Goal: Transaction & Acquisition: Purchase product/service

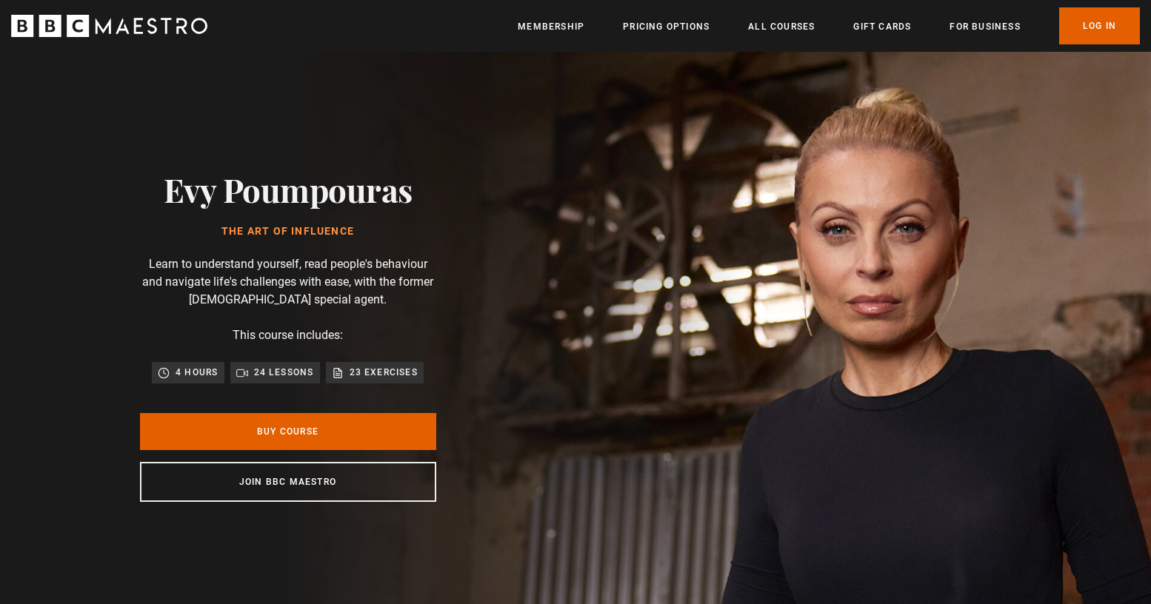
click at [268, 365] on p "24 lessons" at bounding box center [284, 372] width 60 height 15
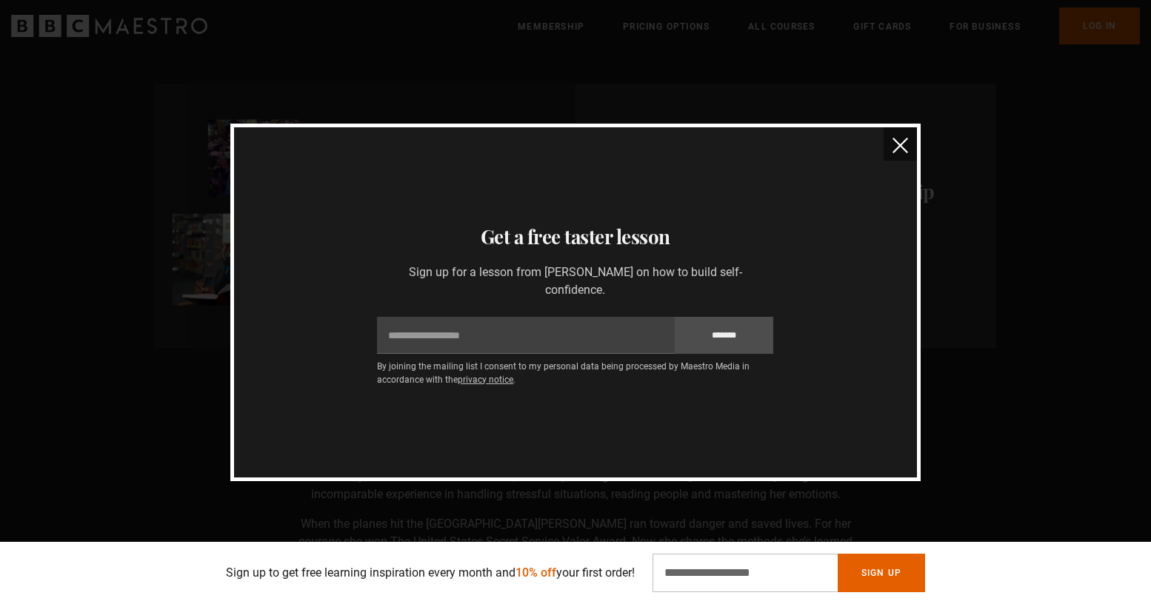
scroll to position [448, 0]
click at [892, 134] on button "close" at bounding box center [899, 143] width 33 height 33
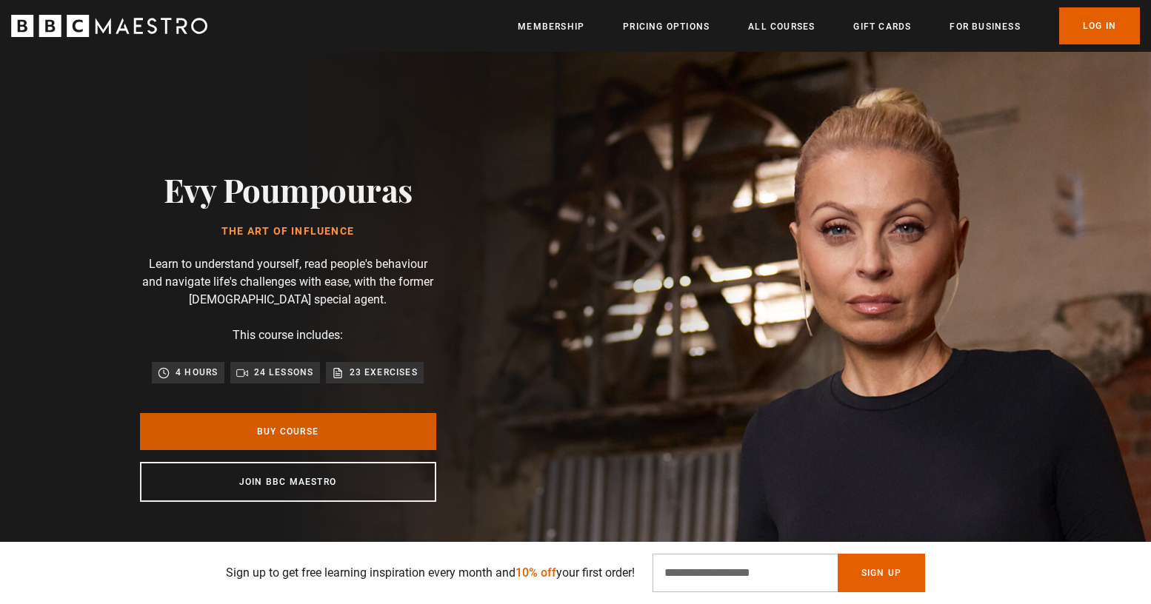
scroll to position [0, 0]
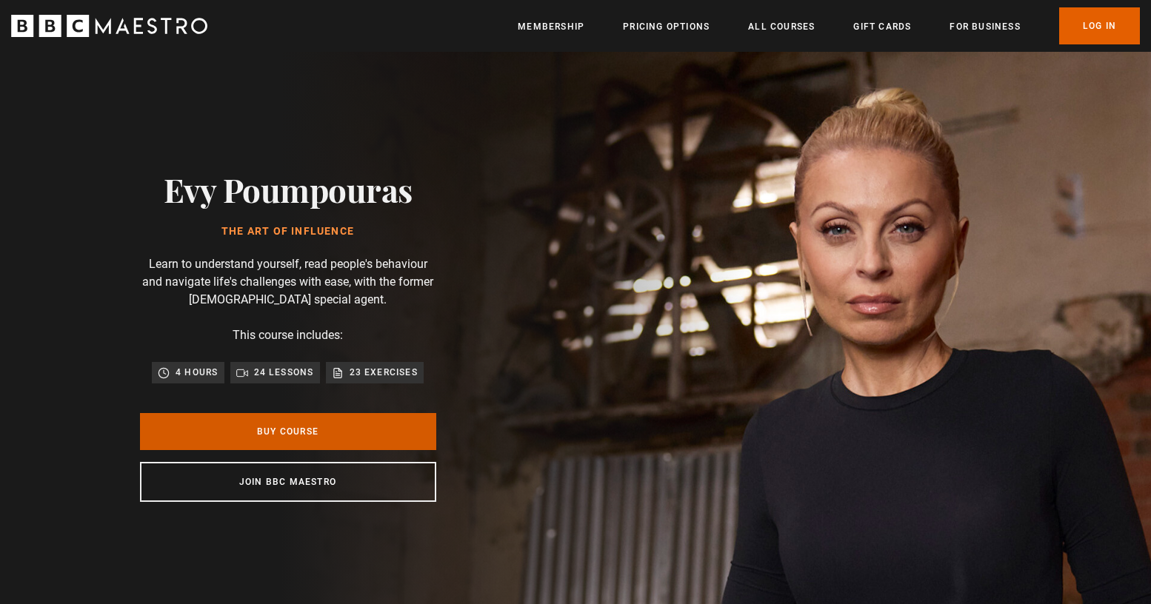
click at [304, 432] on link "Buy Course" at bounding box center [288, 431] width 296 height 37
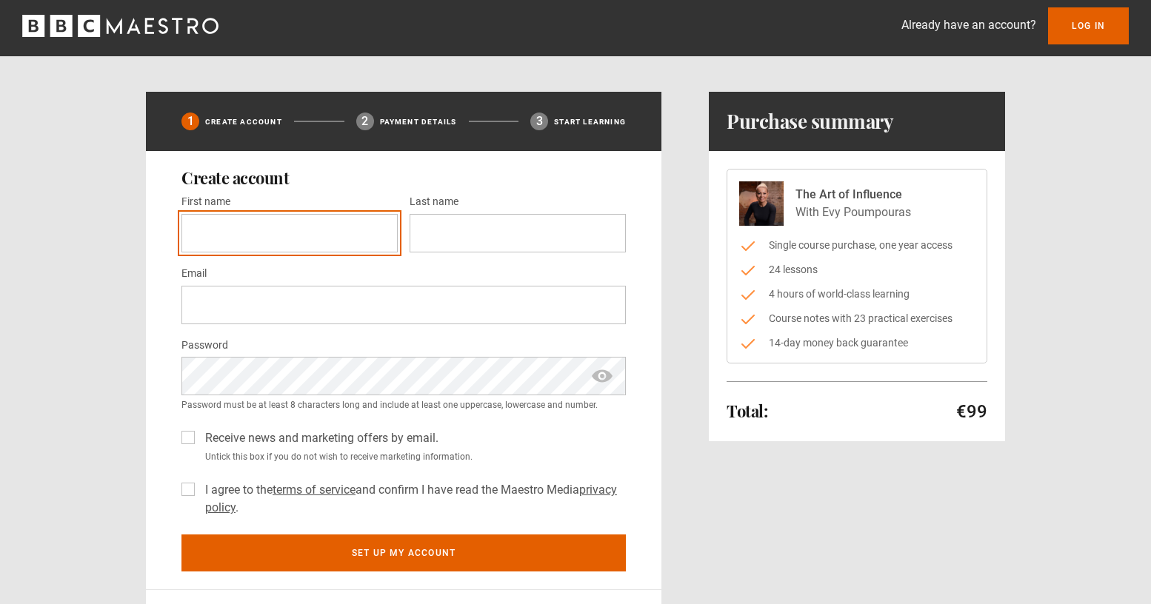
scroll to position [5, 0]
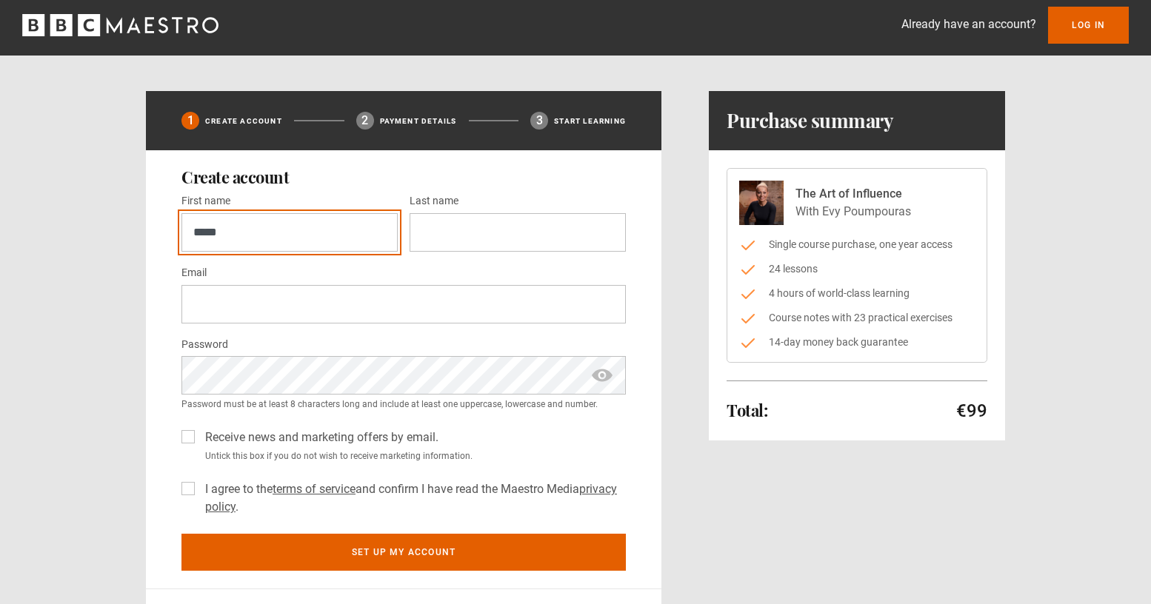
type input "*****"
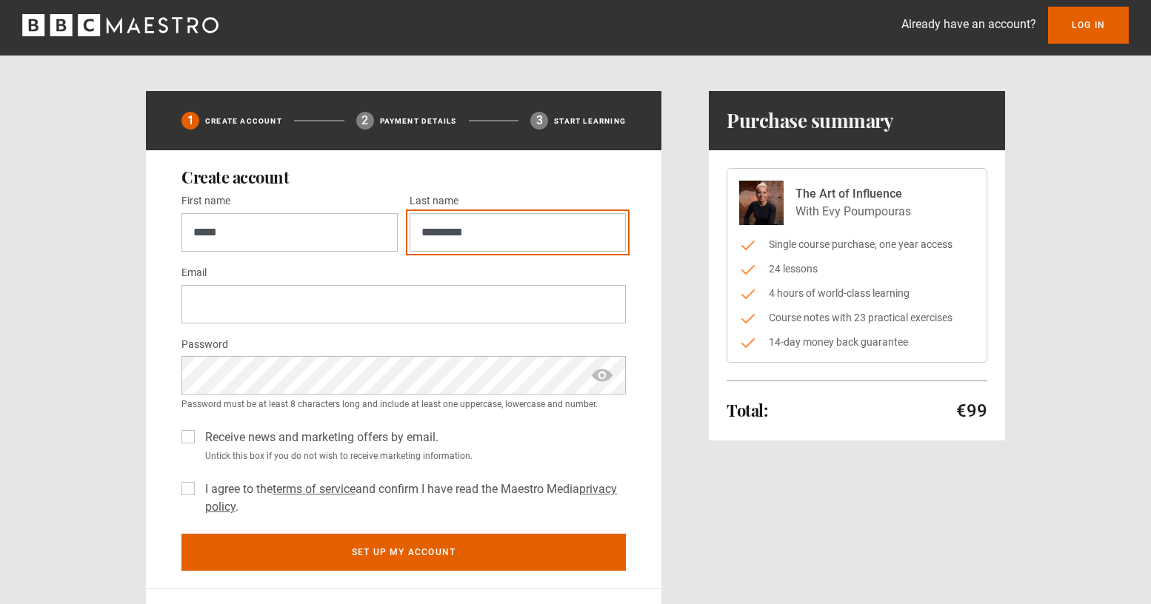
type input "*********"
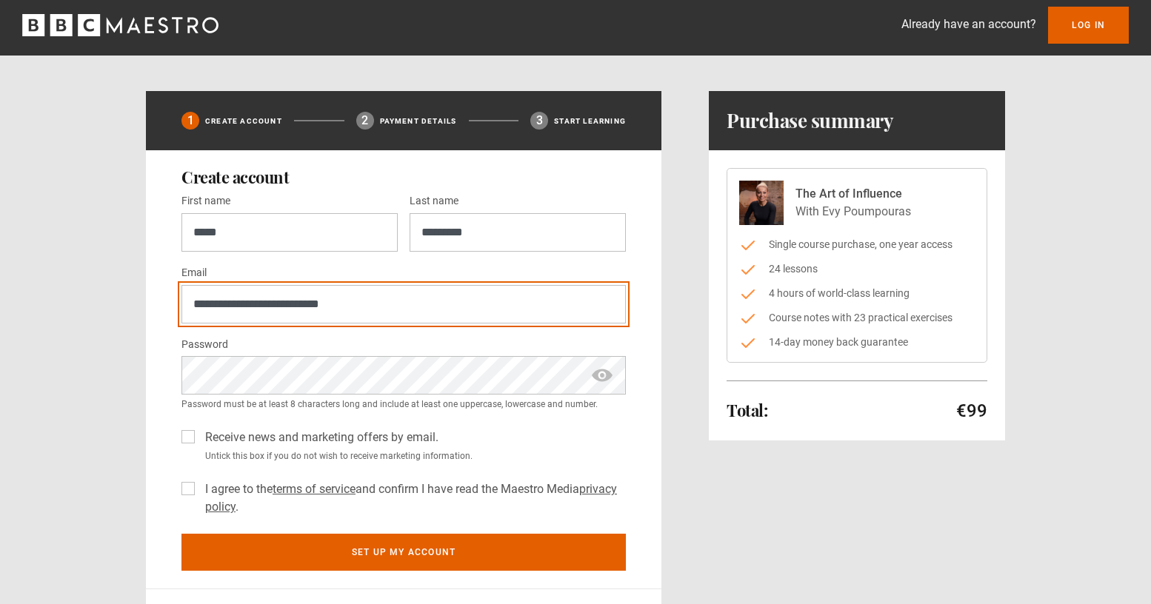
type input "**********"
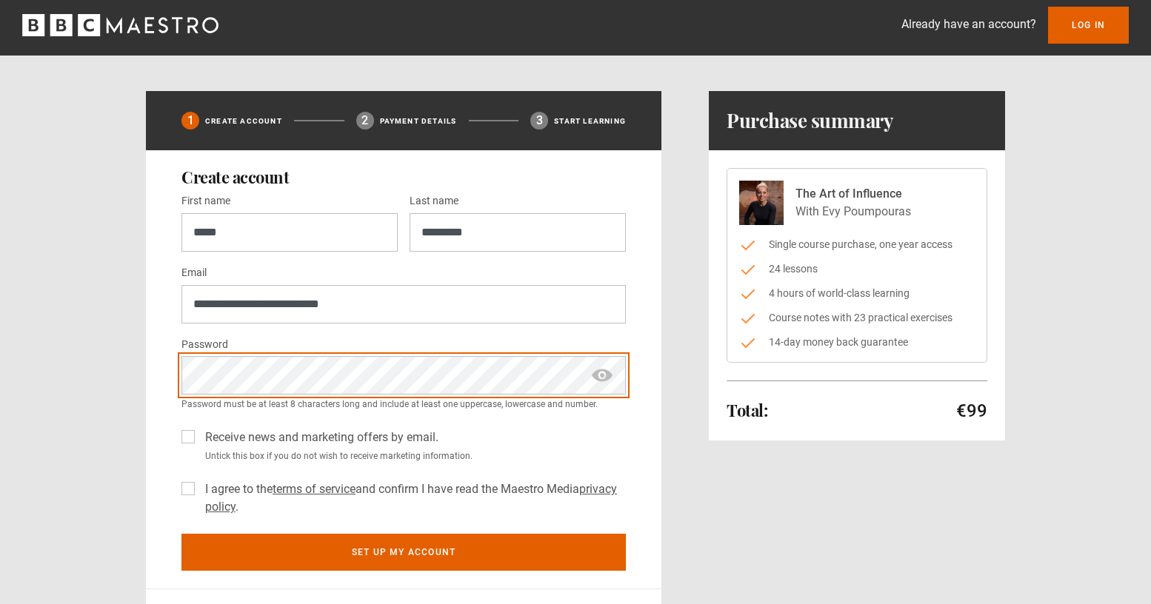
scroll to position [10, 0]
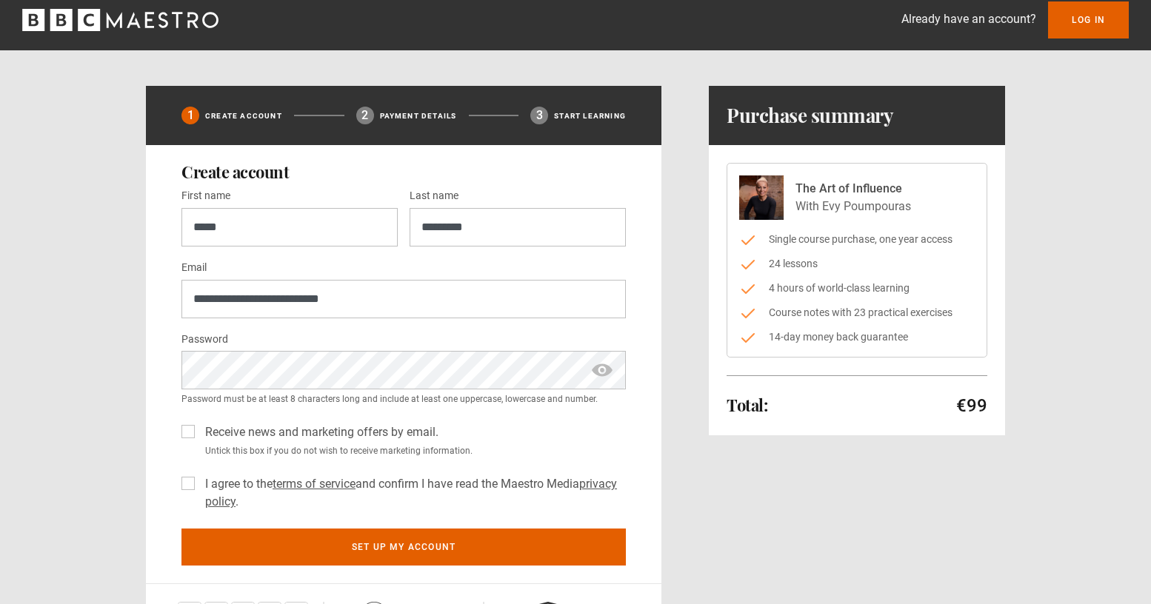
click at [199, 476] on label "I agree to the terms of service and confirm I have read the Maestro Media priva…" at bounding box center [412, 493] width 426 height 36
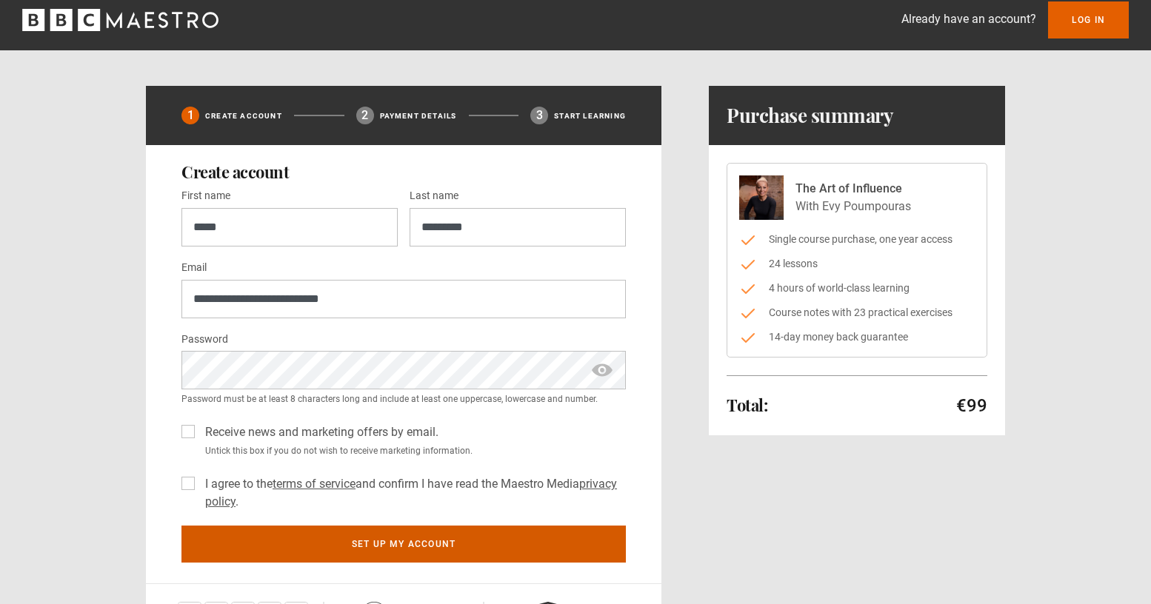
click at [390, 545] on button "Set up my account" at bounding box center [403, 544] width 444 height 37
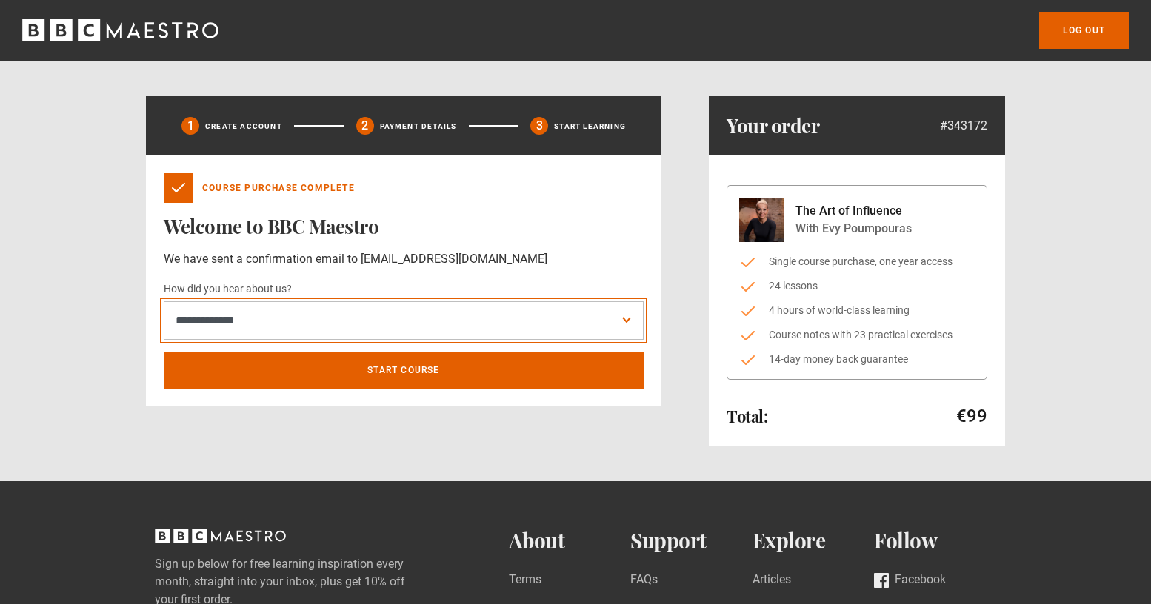
select select "*******"
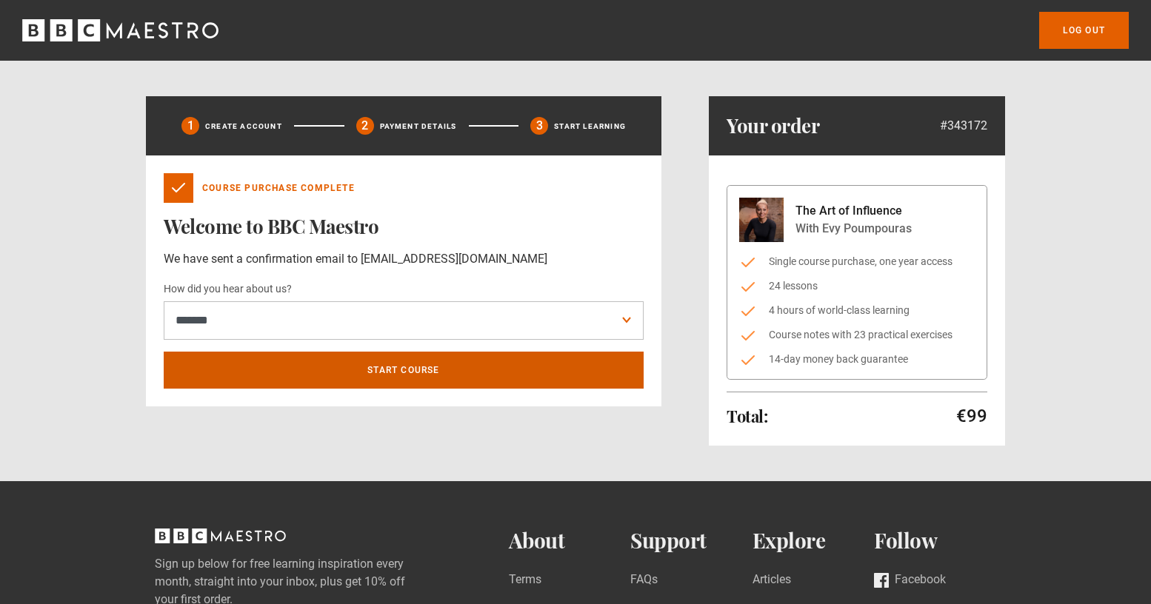
click at [411, 377] on link "Start course" at bounding box center [404, 370] width 480 height 37
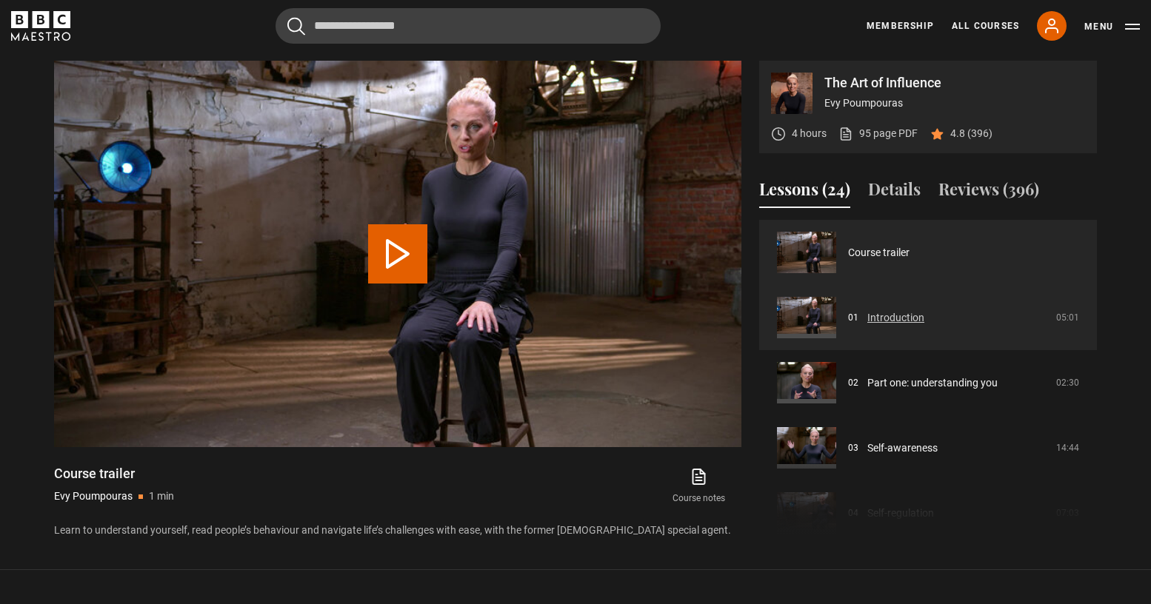
click at [867, 316] on link "Introduction" at bounding box center [895, 318] width 57 height 16
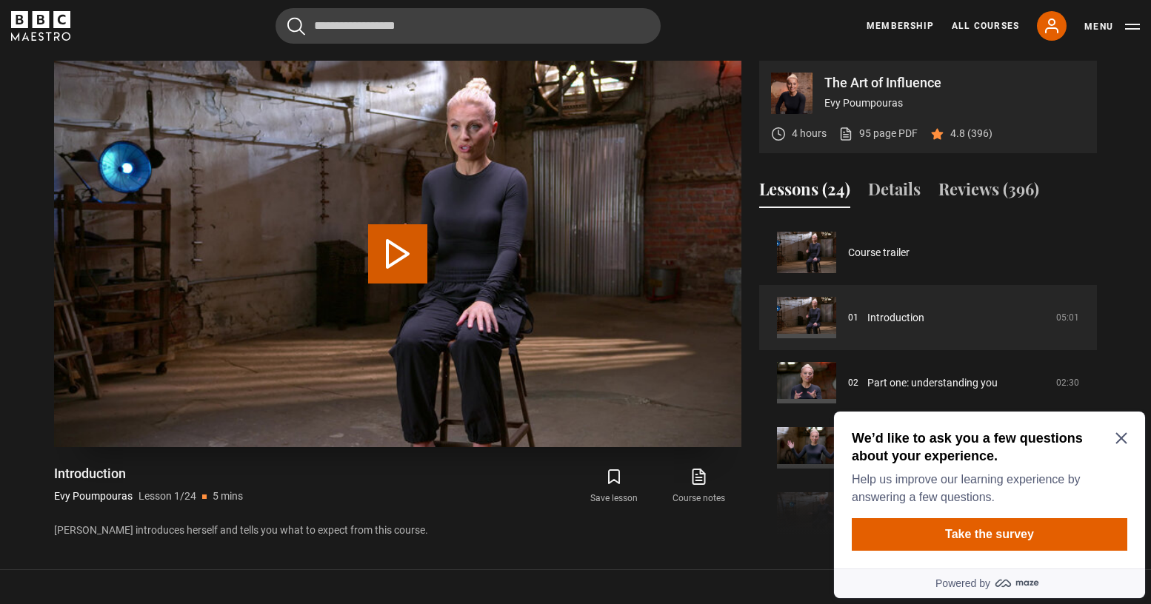
click at [375, 258] on button "Play Lesson Introduction" at bounding box center [397, 253] width 59 height 59
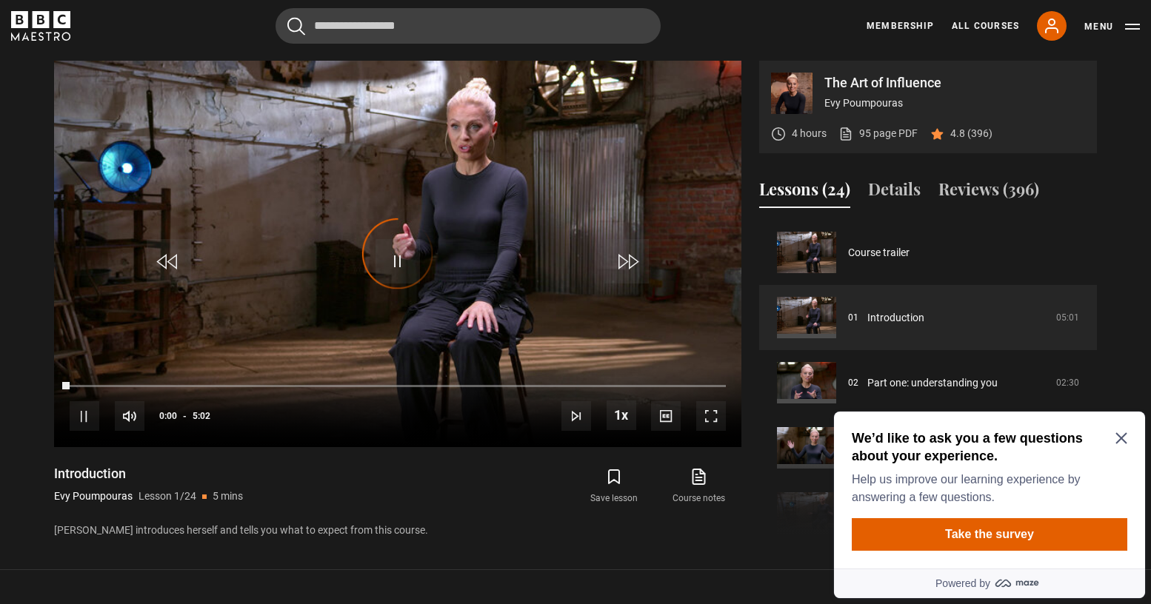
click at [1123, 439] on icon "Close Maze Prompt" at bounding box center [1120, 438] width 11 height 11
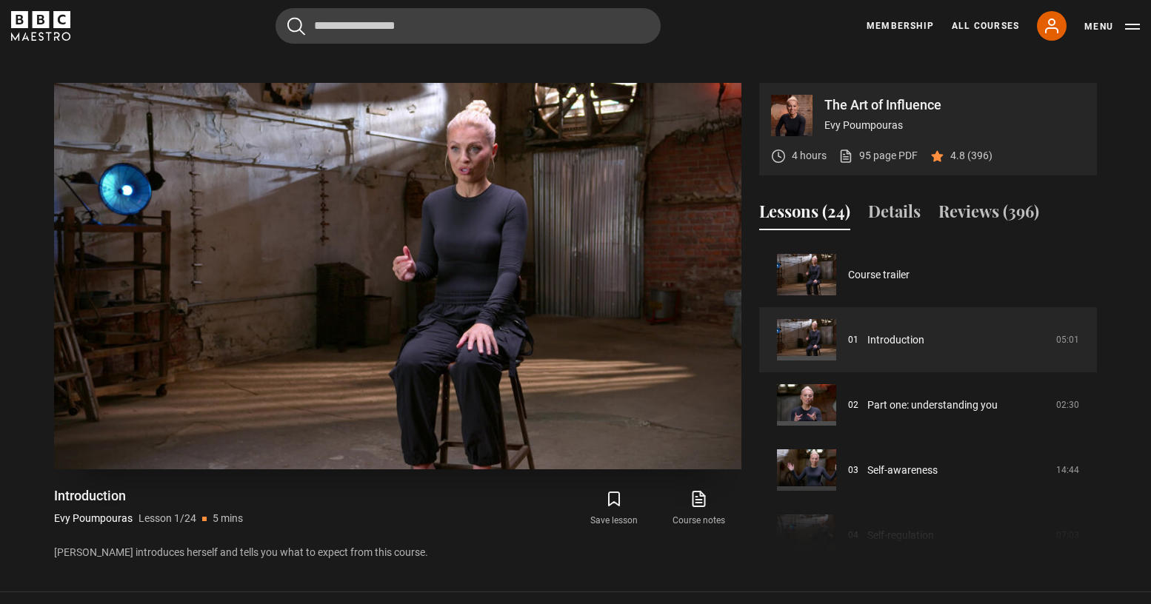
scroll to position [592, 0]
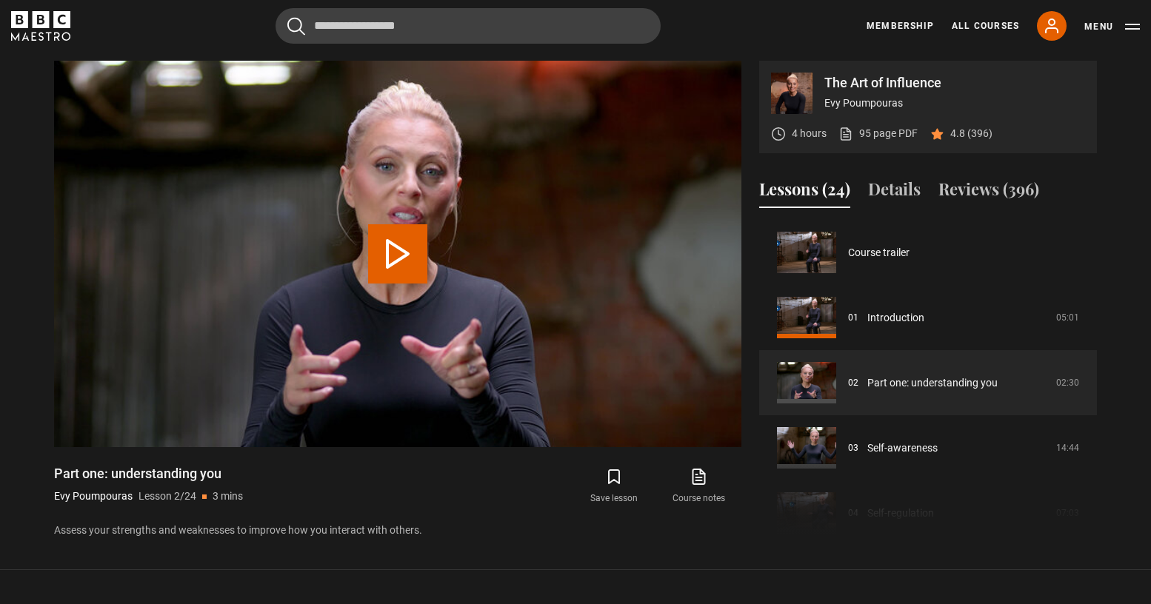
scroll to position [65, 0]
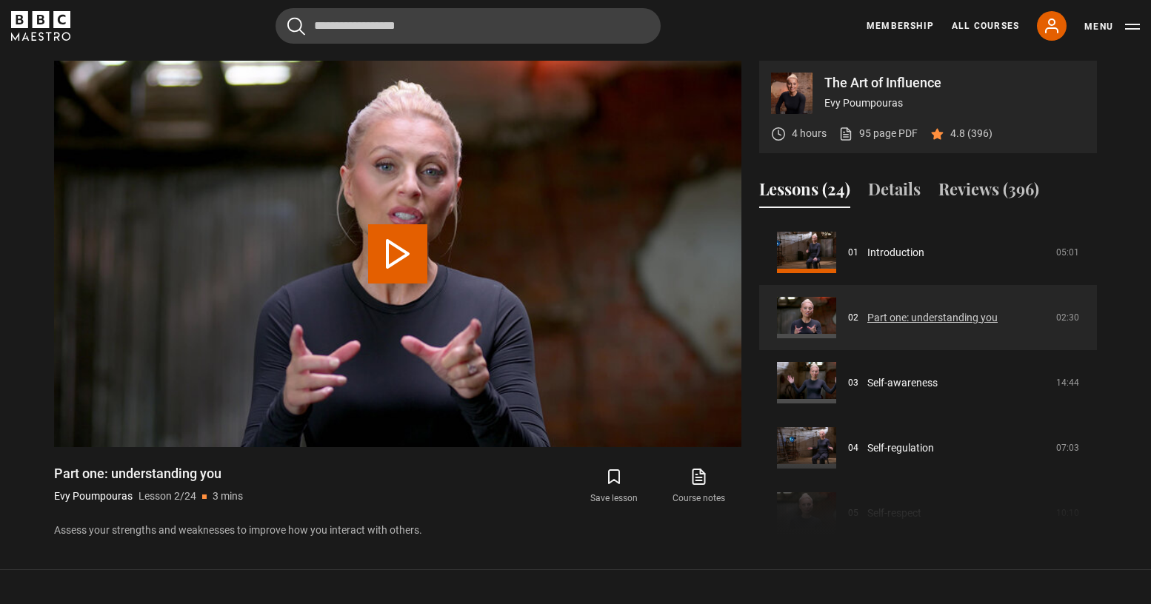
click at [867, 310] on link "Part one: understanding you" at bounding box center [932, 318] width 130 height 16
click at [398, 251] on button "Play Lesson Part one: understanding you" at bounding box center [397, 253] width 59 height 59
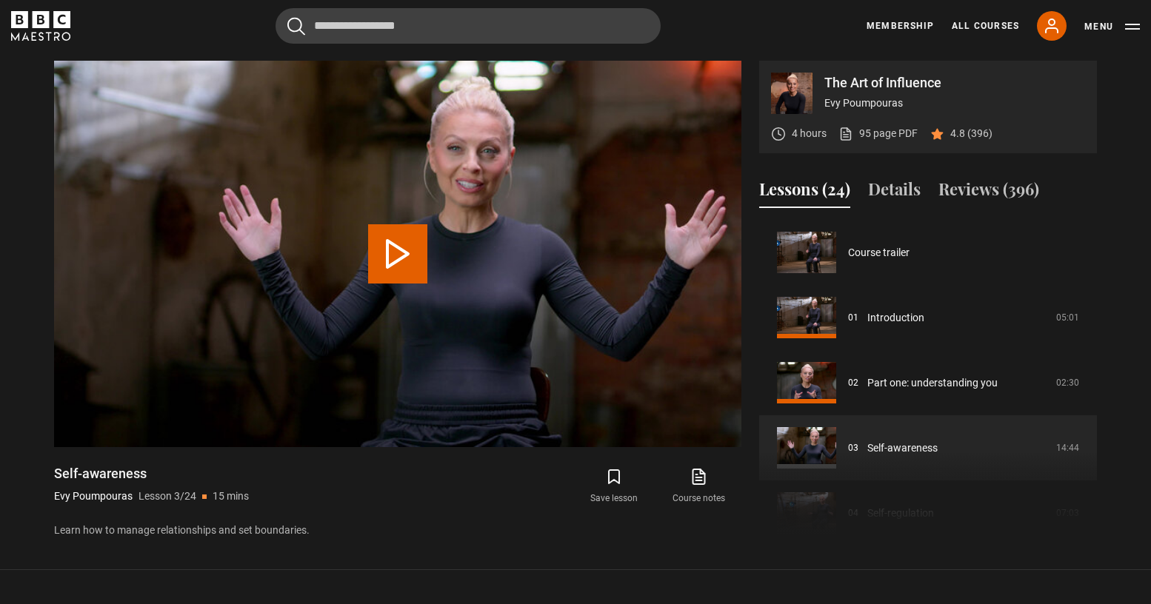
scroll to position [130, 0]
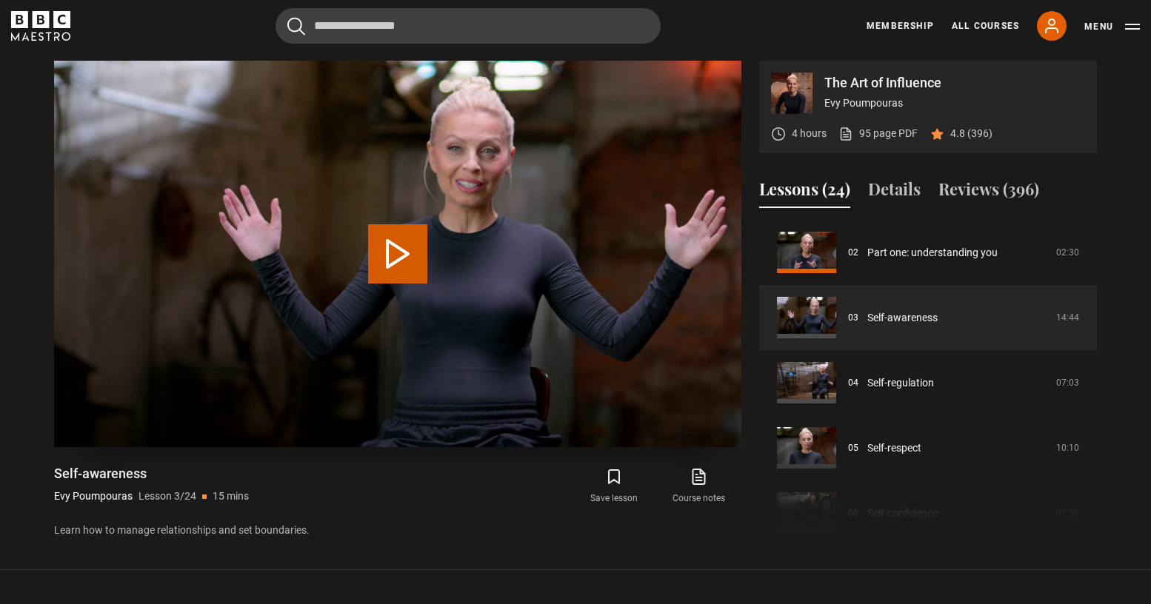
click at [402, 252] on button "Play Lesson Self-awareness" at bounding box center [397, 253] width 59 height 59
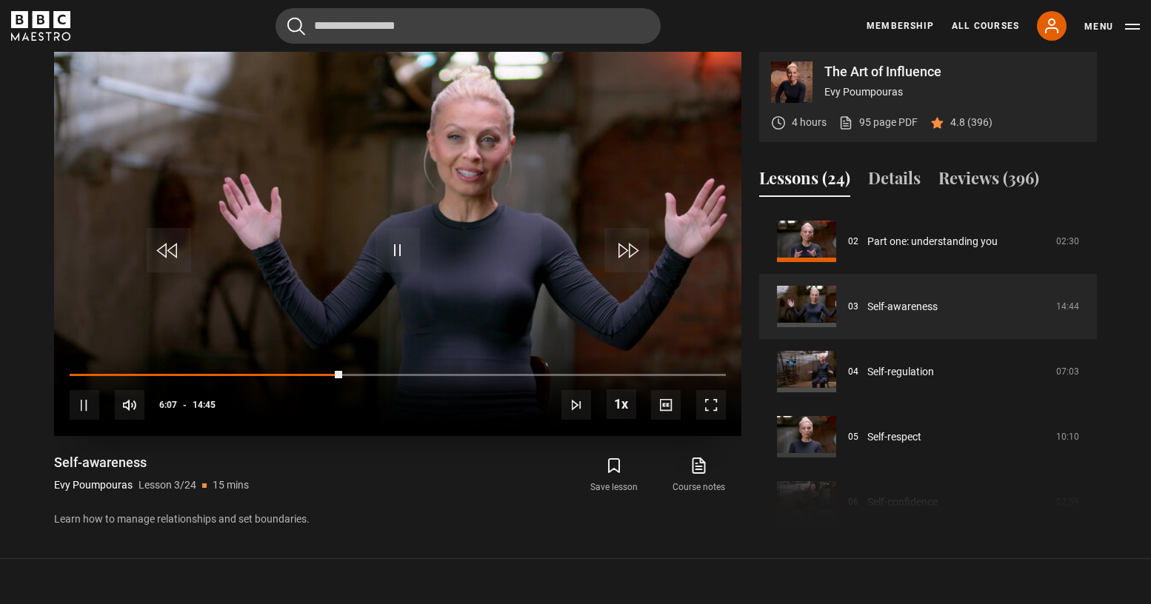
scroll to position [628, 0]
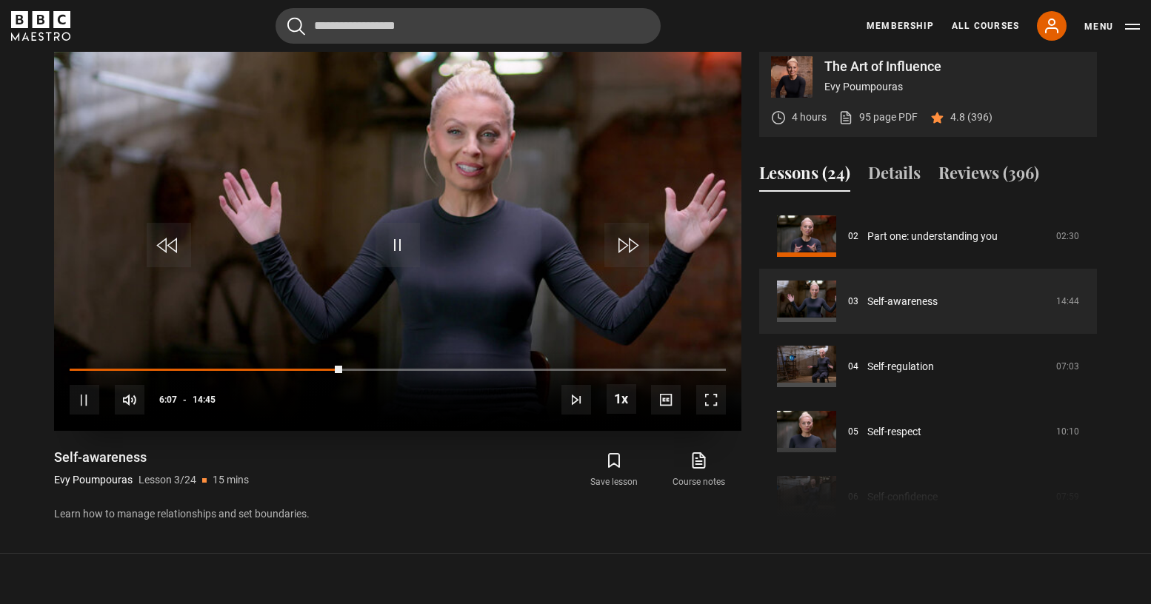
click at [396, 263] on span "Video Player" at bounding box center [397, 245] width 44 height 44
click at [382, 243] on span "Video Player" at bounding box center [397, 245] width 44 height 44
click at [406, 245] on span "Video Player" at bounding box center [397, 245] width 44 height 44
click at [401, 244] on span "Video Player" at bounding box center [397, 245] width 44 height 44
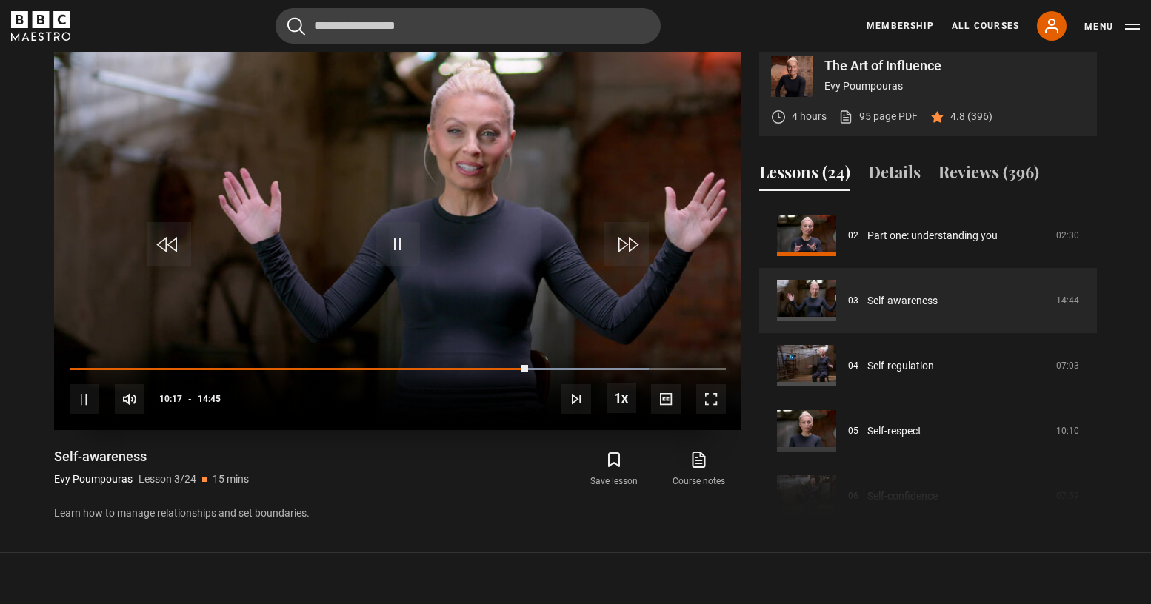
click at [393, 251] on span "Video Player" at bounding box center [397, 244] width 44 height 44
click at [395, 220] on video "Video Player" at bounding box center [397, 237] width 687 height 387
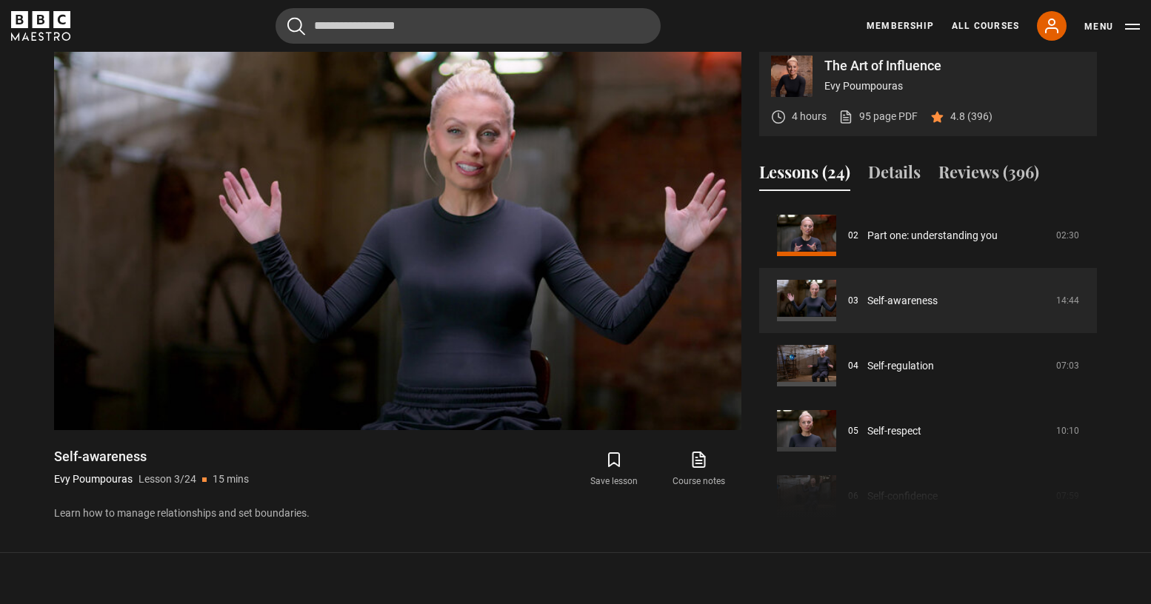
scroll to position [629, 0]
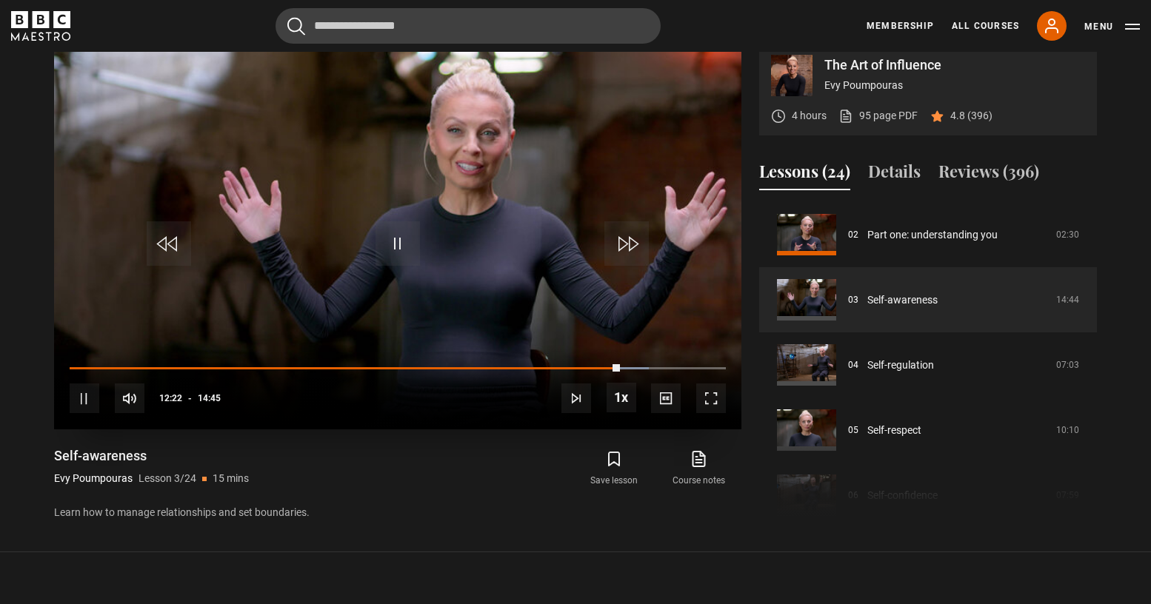
click at [409, 250] on span "Video Player" at bounding box center [397, 243] width 44 height 44
click at [397, 230] on span "Video Player" at bounding box center [397, 243] width 44 height 44
click at [406, 242] on span "Video Player" at bounding box center [397, 243] width 44 height 44
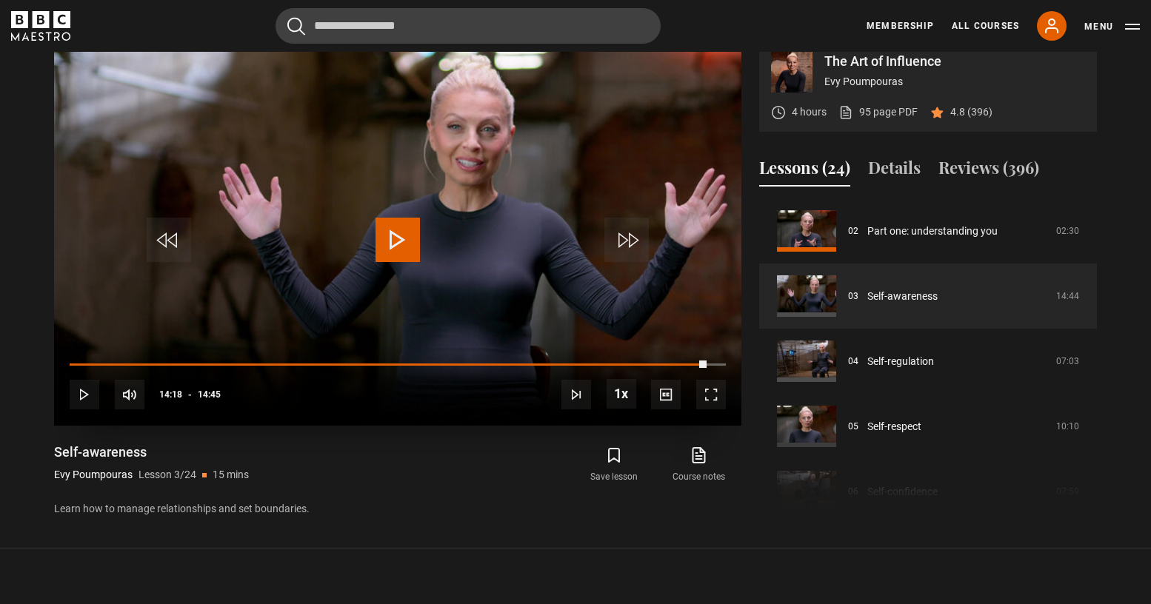
click at [405, 224] on span "Video Player" at bounding box center [397, 240] width 44 height 44
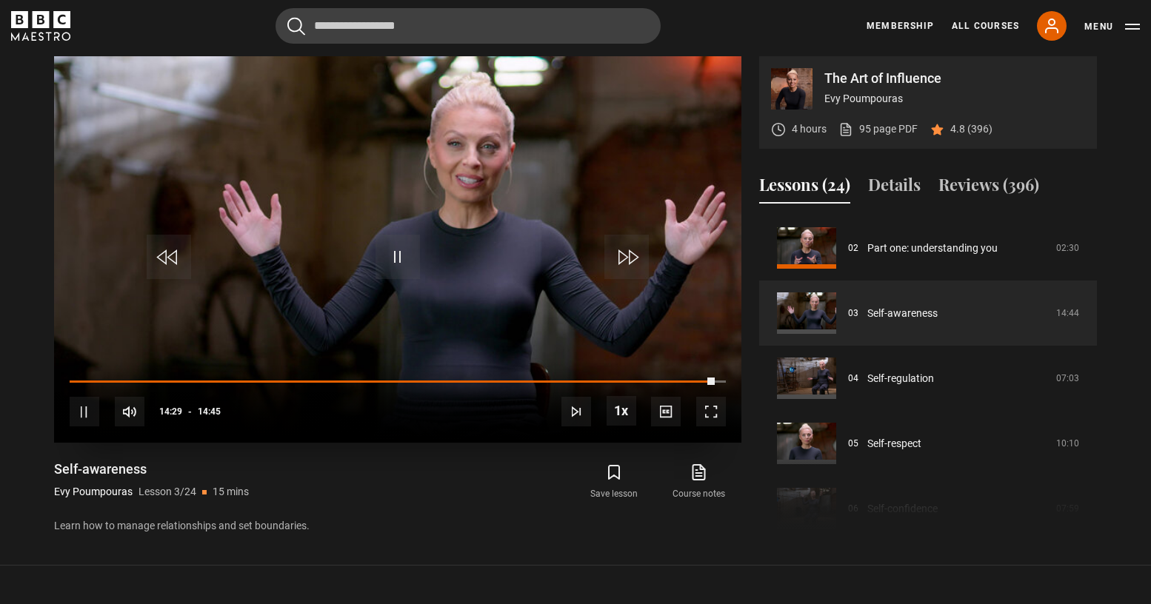
scroll to position [586, 0]
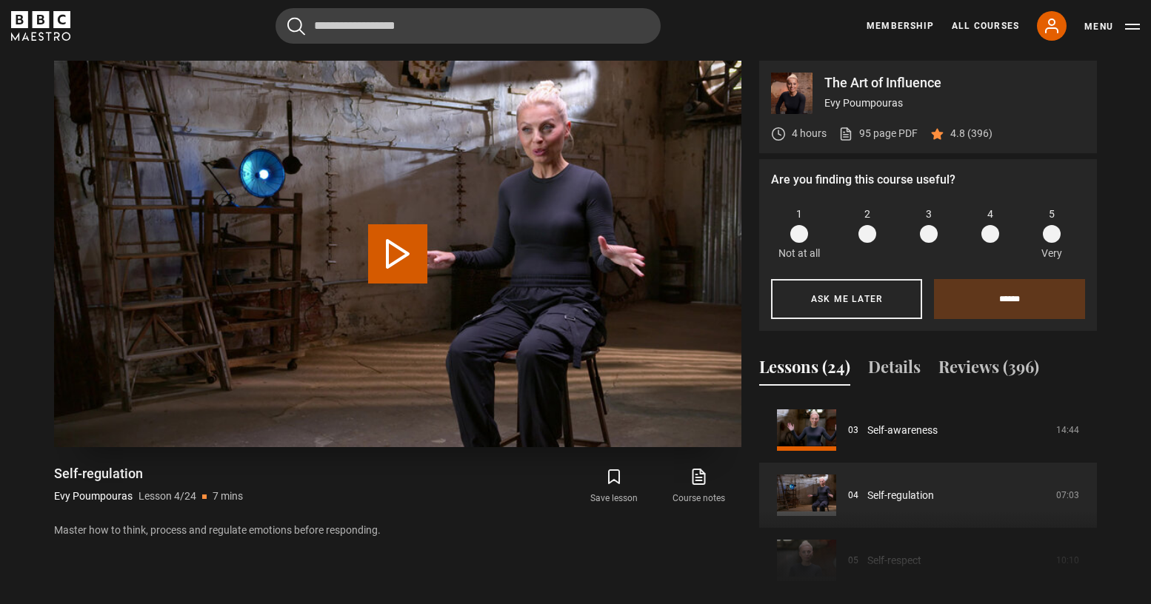
click at [452, 266] on video "Video Player" at bounding box center [397, 254] width 687 height 387
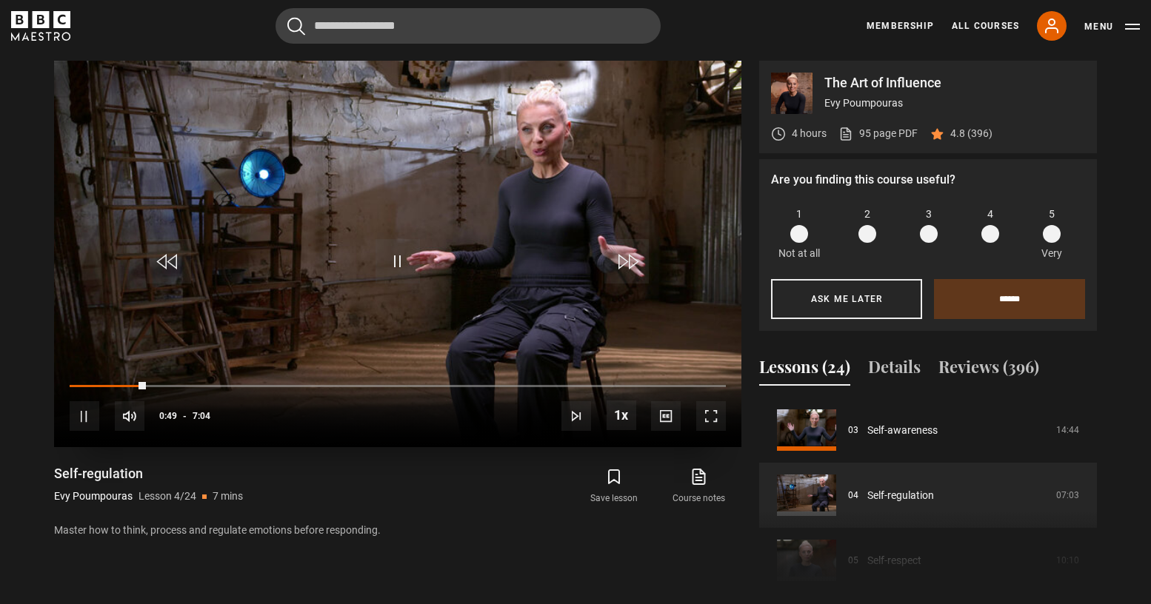
click at [415, 255] on span "Video Player" at bounding box center [397, 261] width 44 height 44
click at [398, 260] on span "Video Player" at bounding box center [397, 261] width 44 height 44
click at [400, 261] on span "Video Player" at bounding box center [397, 261] width 44 height 44
click at [386, 257] on span "Video Player" at bounding box center [397, 261] width 44 height 44
drag, startPoint x: 164, startPoint y: 384, endPoint x: -1, endPoint y: 381, distance: 164.4
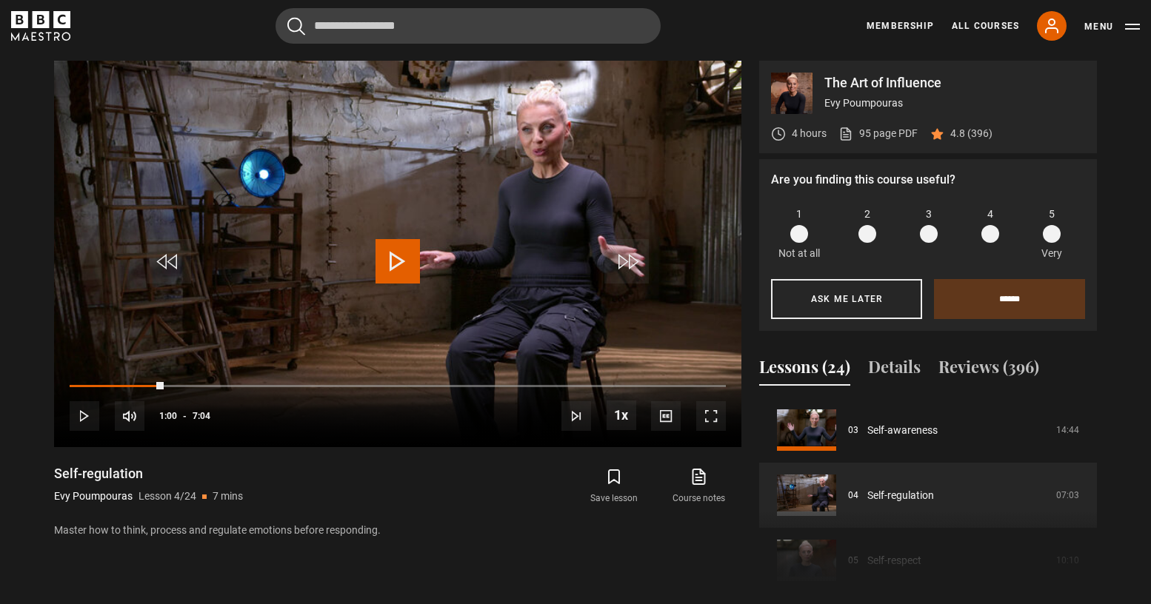
click at [0, 381] on html "Skip to main content Cancel Courses Previous courses Next courses Agatha Christ…" at bounding box center [575, 511] width 1151 height 2247
click at [401, 255] on span "Video Player" at bounding box center [397, 261] width 44 height 44
click at [413, 259] on span "Video Player" at bounding box center [397, 261] width 44 height 44
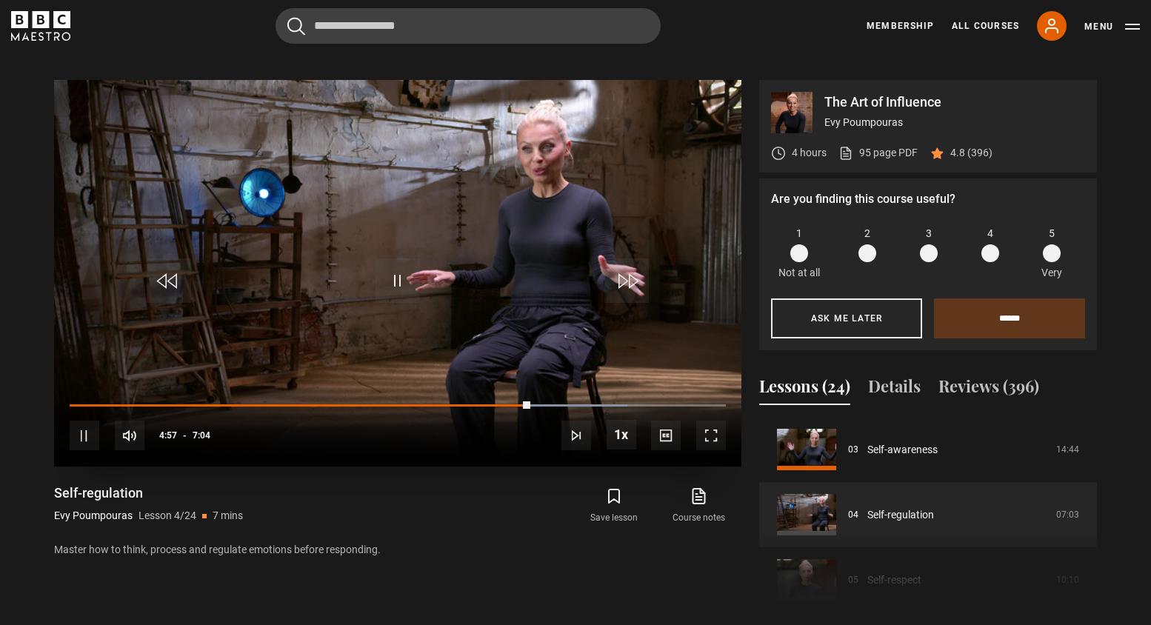
click at [87, 429] on span "Video Player" at bounding box center [85, 436] width 30 height 30
click at [83, 437] on span "Video Player" at bounding box center [85, 436] width 30 height 30
click at [400, 265] on span "Video Player" at bounding box center [397, 280] width 44 height 44
click at [412, 288] on span "Video Player" at bounding box center [397, 280] width 44 height 44
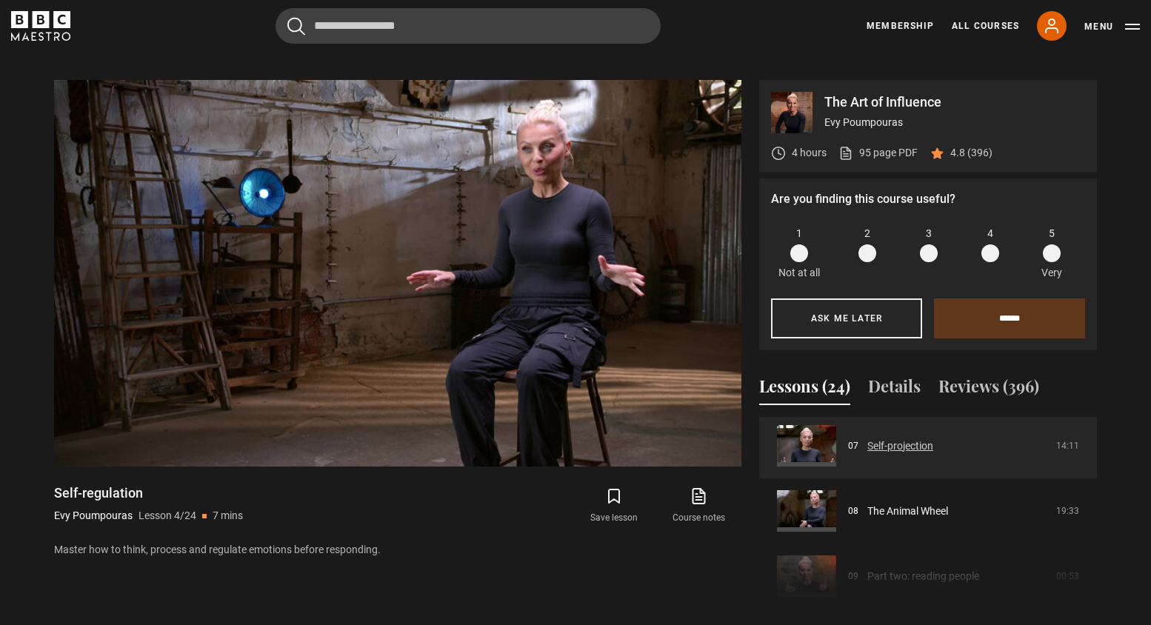
scroll to position [493, 0]
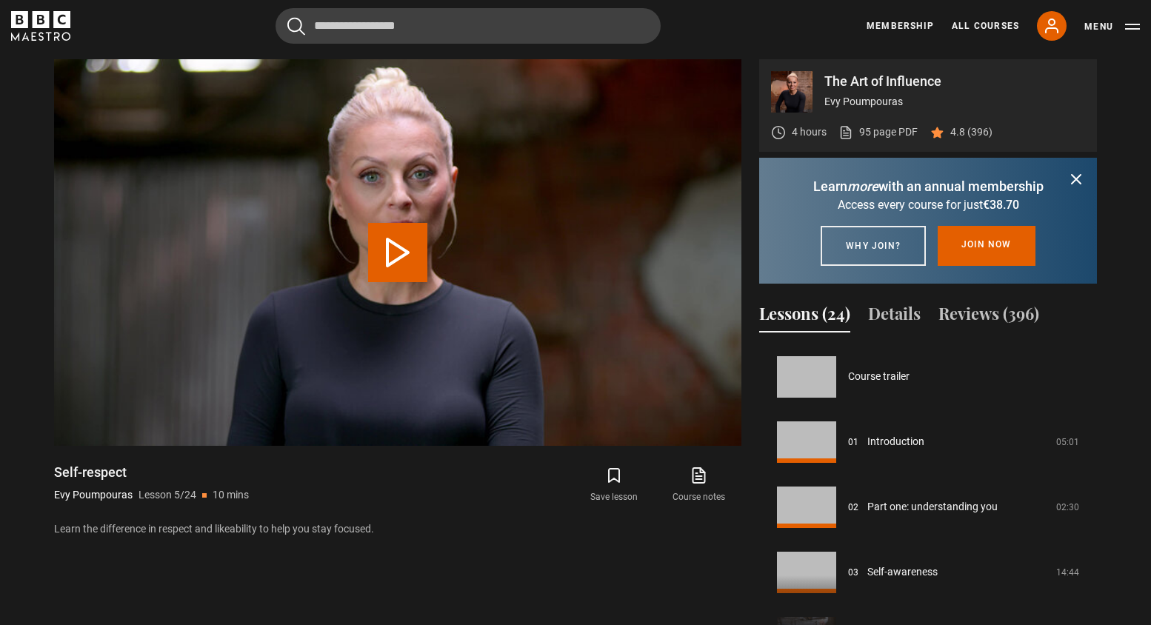
scroll to position [261, 0]
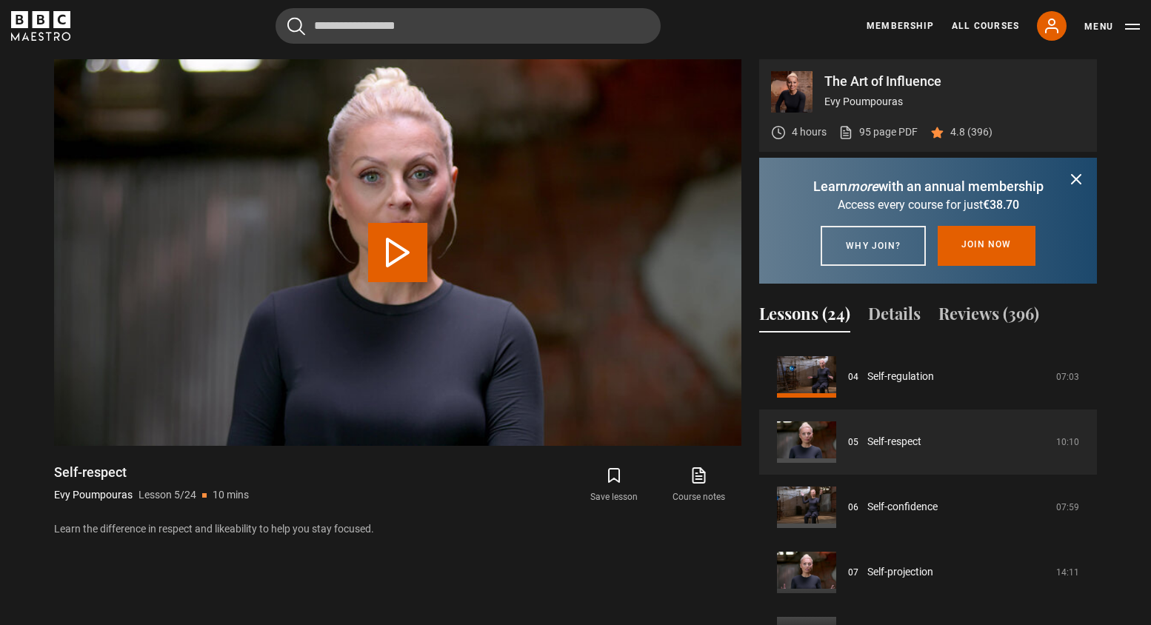
click at [1079, 183] on icon "submit" at bounding box center [1075, 179] width 9 height 9
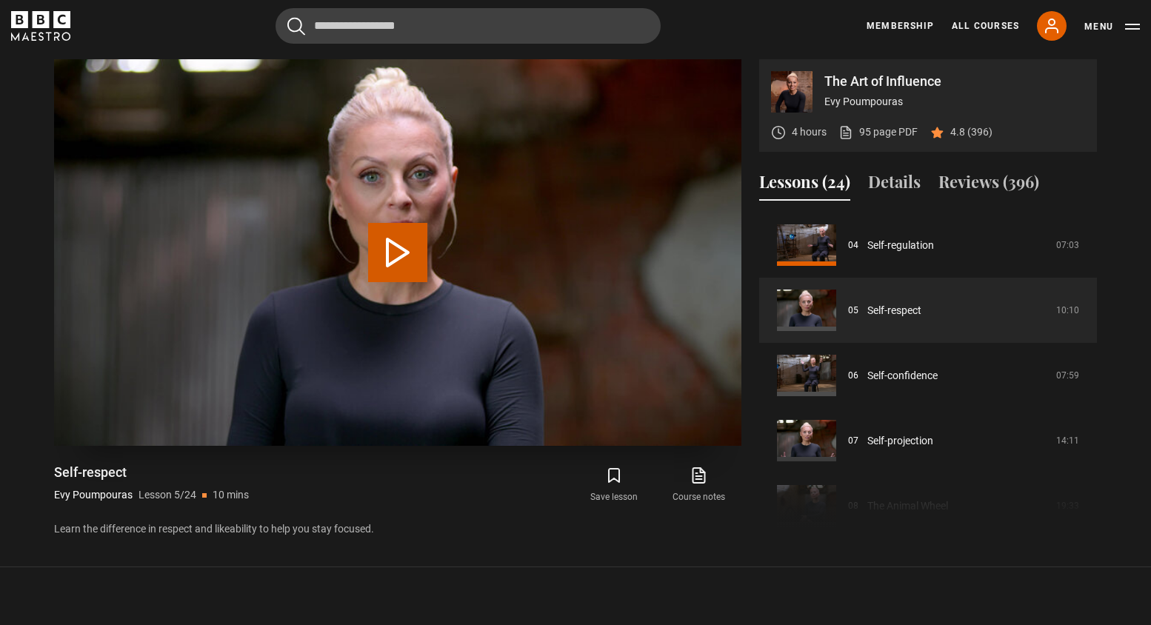
click at [438, 252] on video "Video Player" at bounding box center [397, 252] width 687 height 387
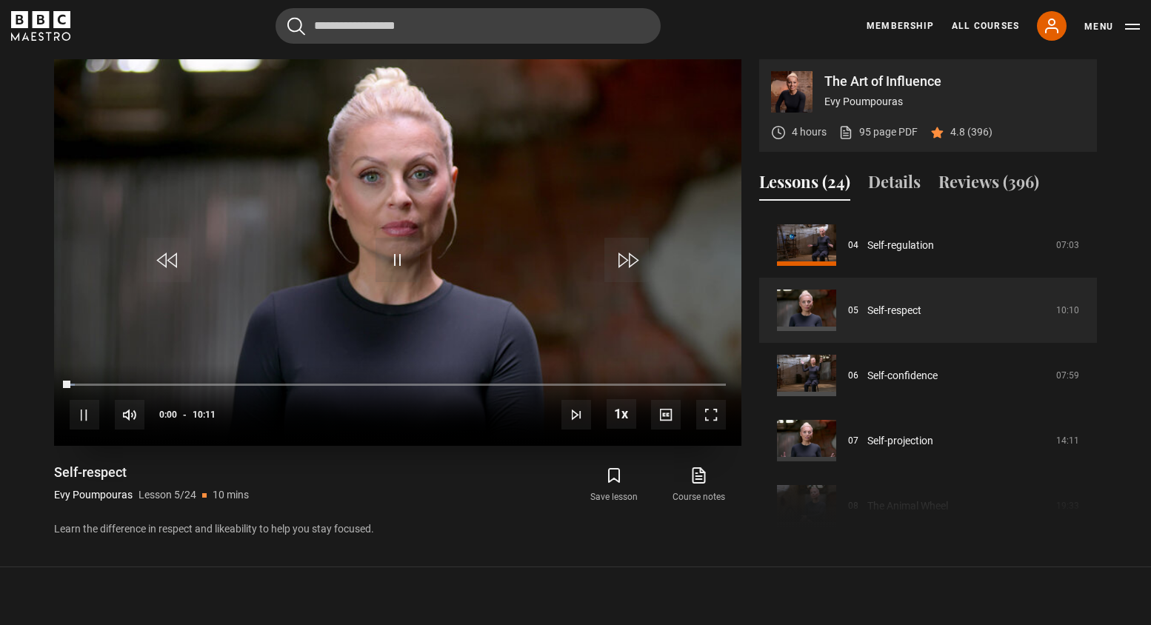
click at [411, 252] on span "Video Player" at bounding box center [397, 260] width 44 height 44
